Goal: Navigation & Orientation: Find specific page/section

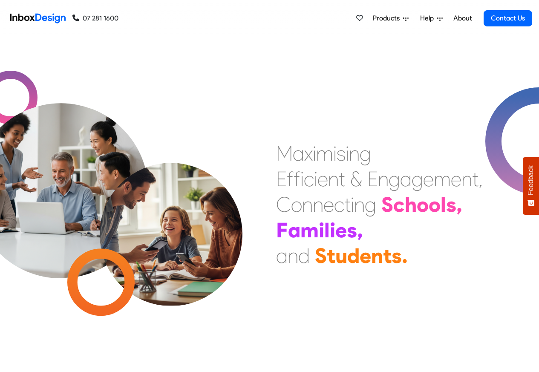
click at [462, 18] on link "About" at bounding box center [462, 18] width 23 height 17
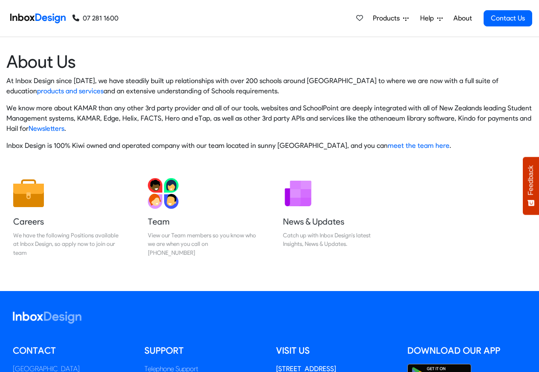
click at [386, 18] on span "Products" at bounding box center [388, 18] width 30 height 10
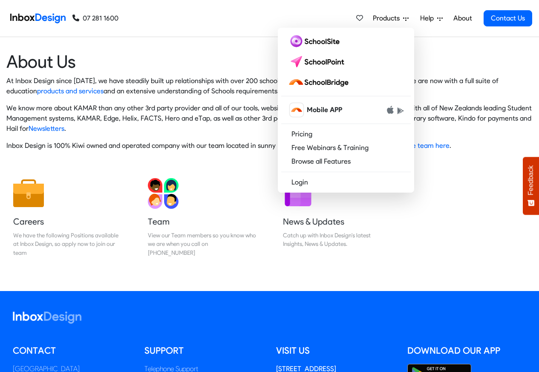
click at [41, 17] on img at bounding box center [37, 18] width 55 height 17
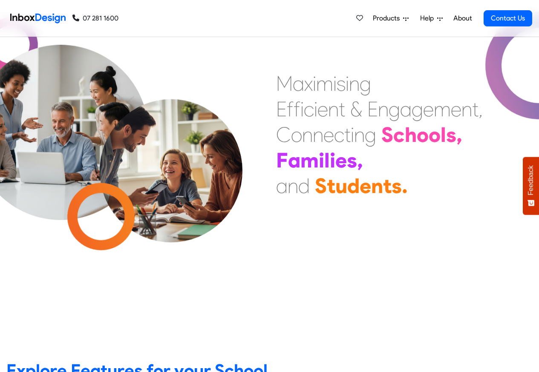
scroll to position [307, 0]
